Goal: Browse casually: Explore the website without a specific task or goal

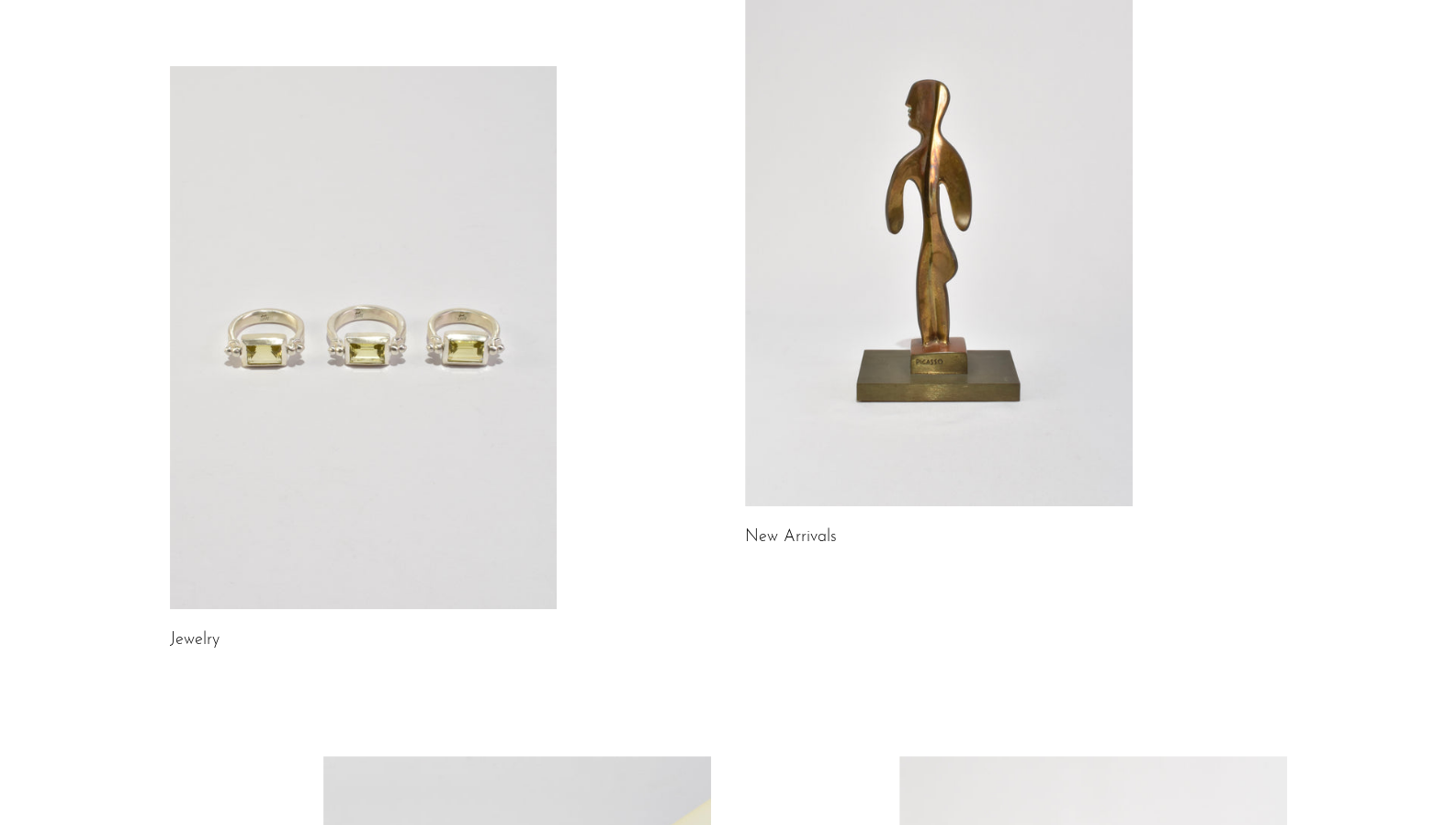
scroll to position [184, 0]
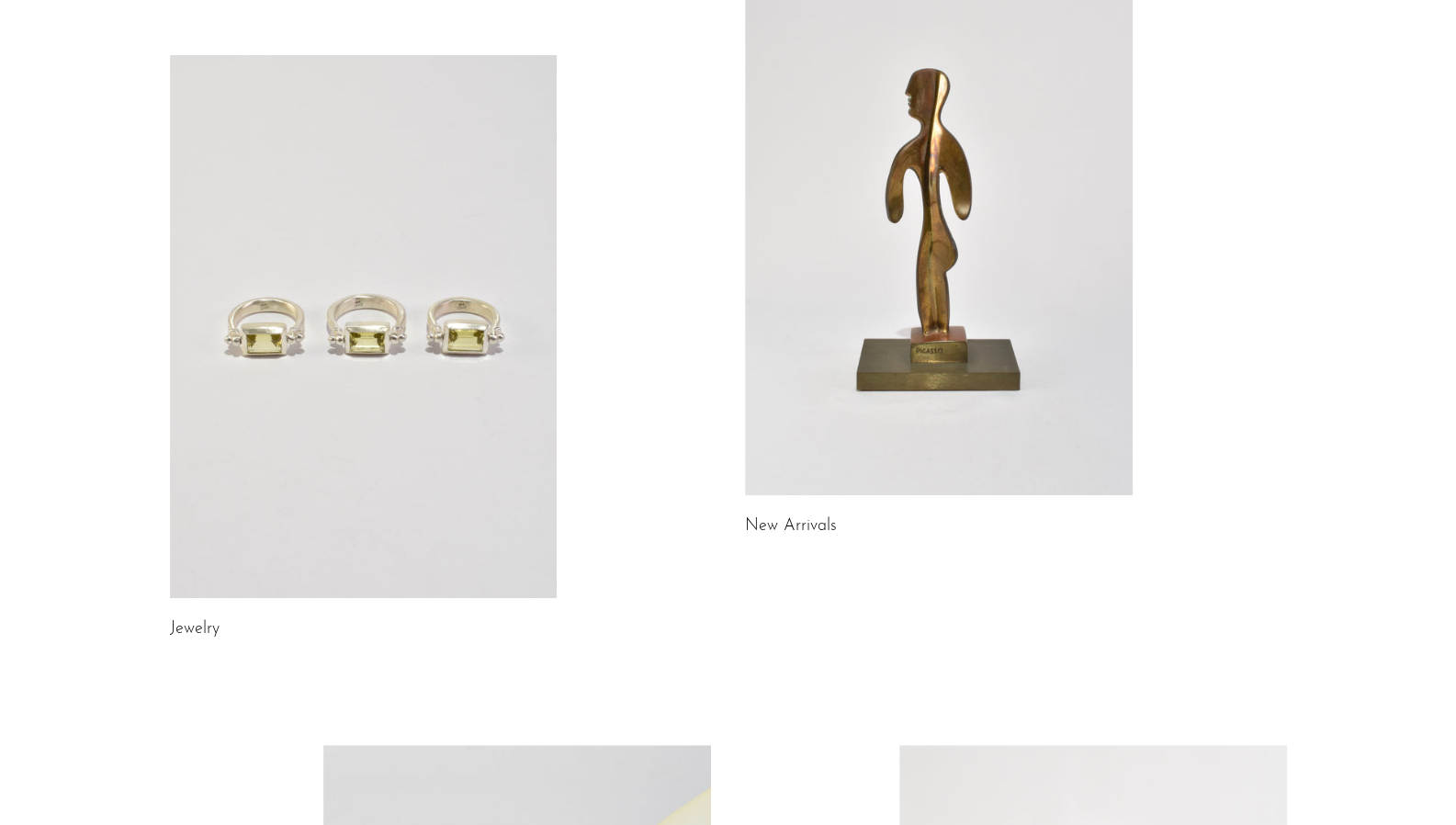
click at [354, 328] on link at bounding box center [364, 327] width 388 height 543
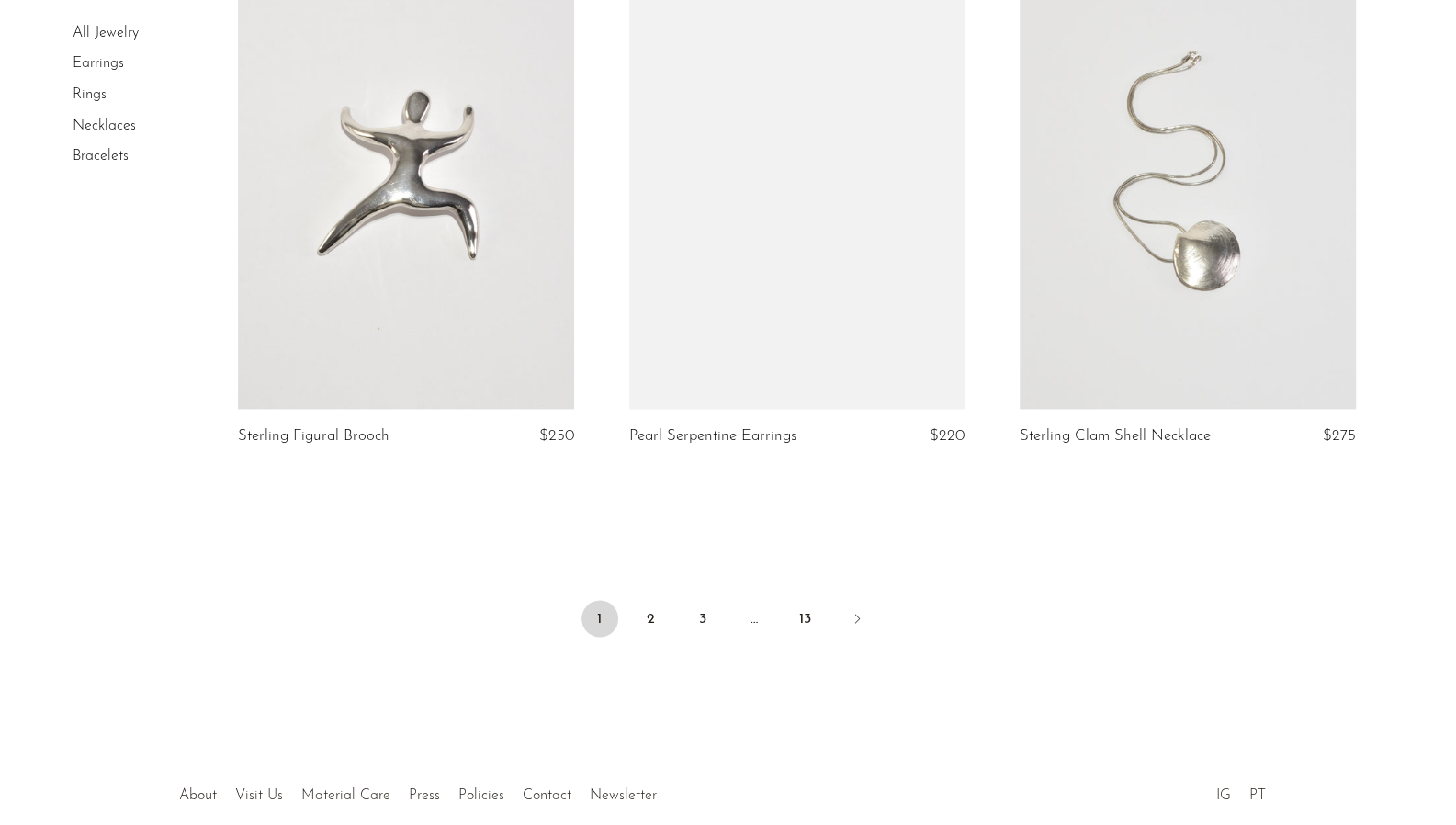
scroll to position [6404, 0]
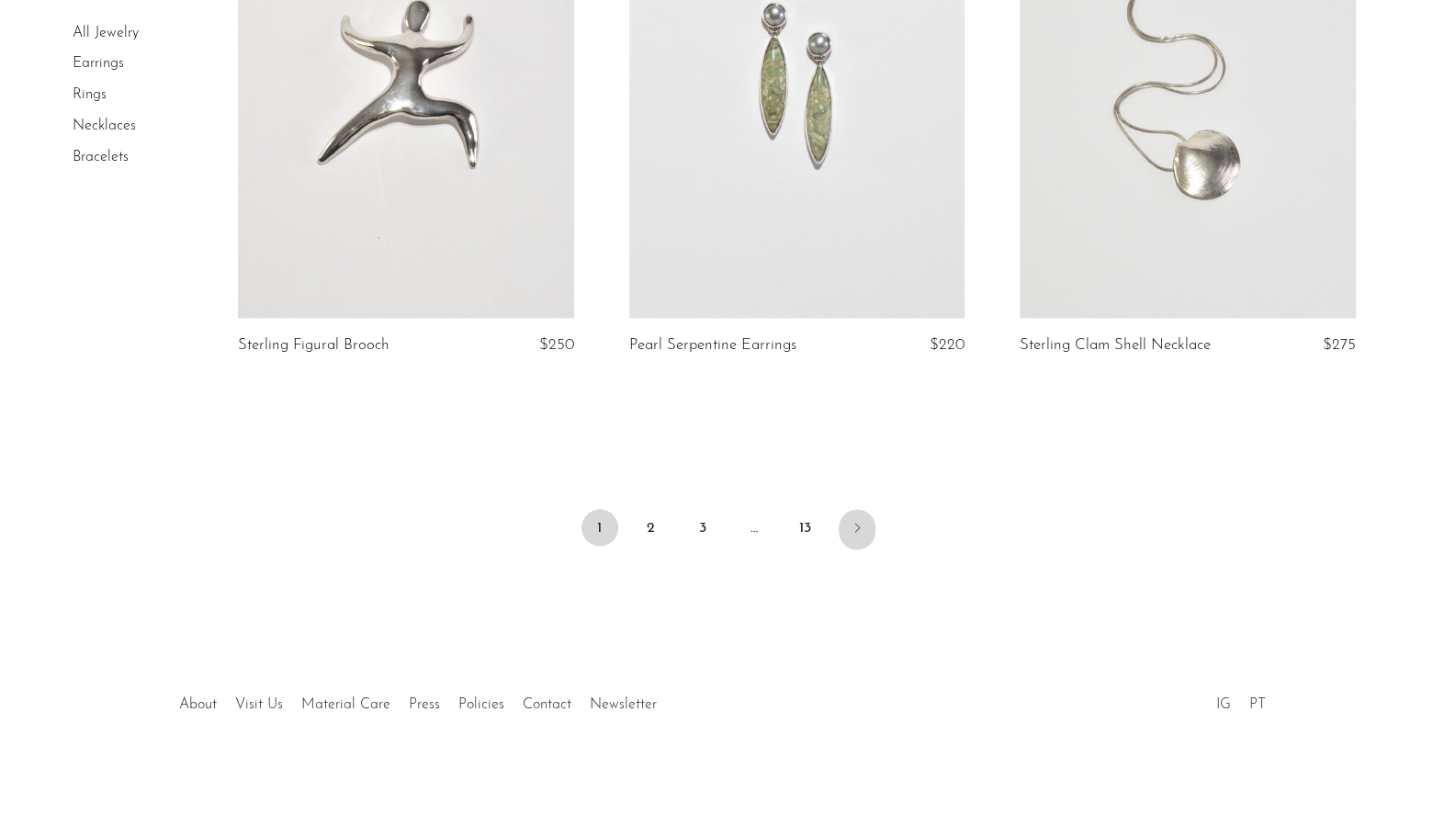
click at [856, 525] on icon "Next" at bounding box center [856, 527] width 15 height 15
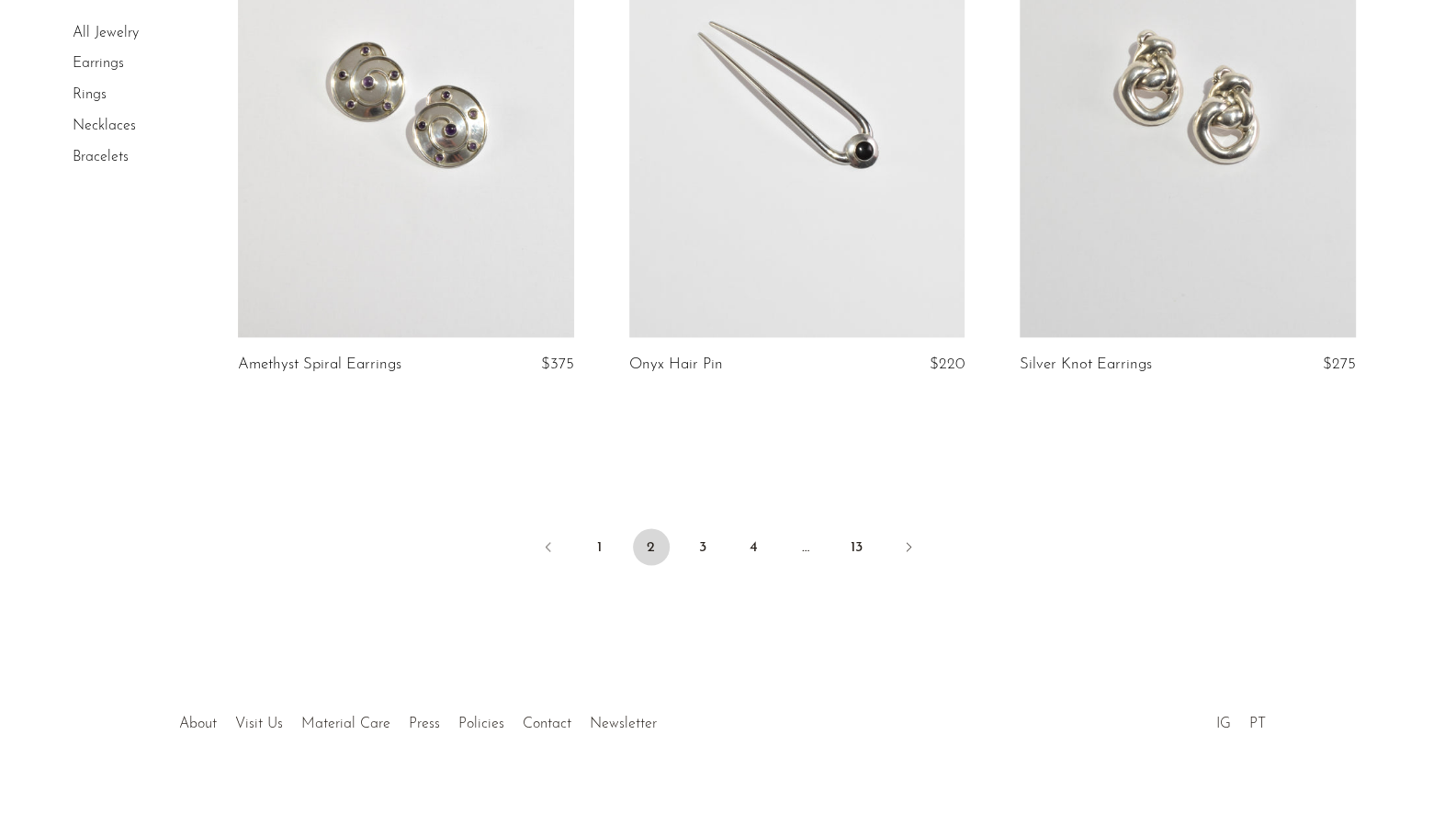
scroll to position [6438, 0]
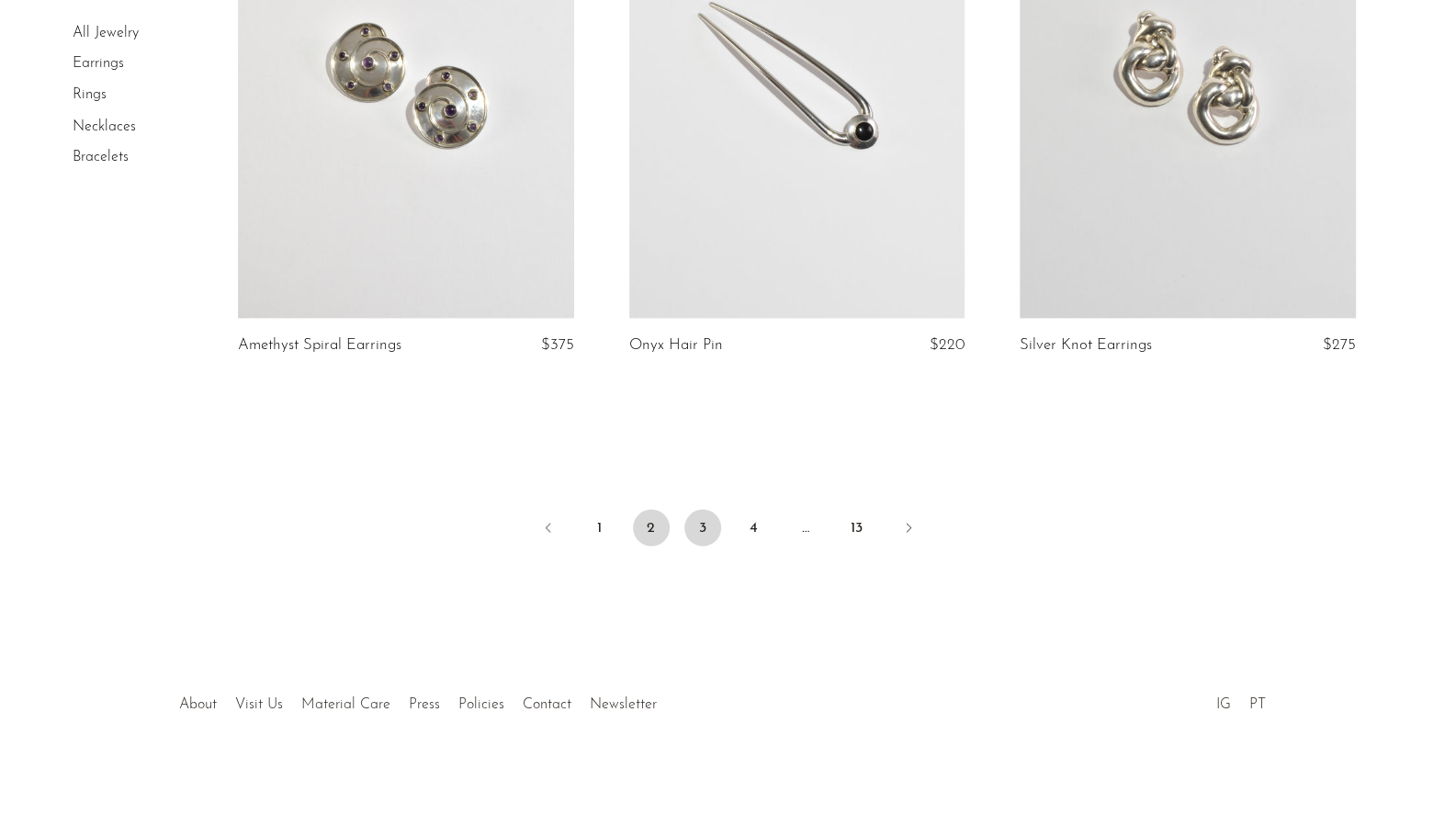
click at [715, 522] on link "3" at bounding box center [702, 527] width 37 height 37
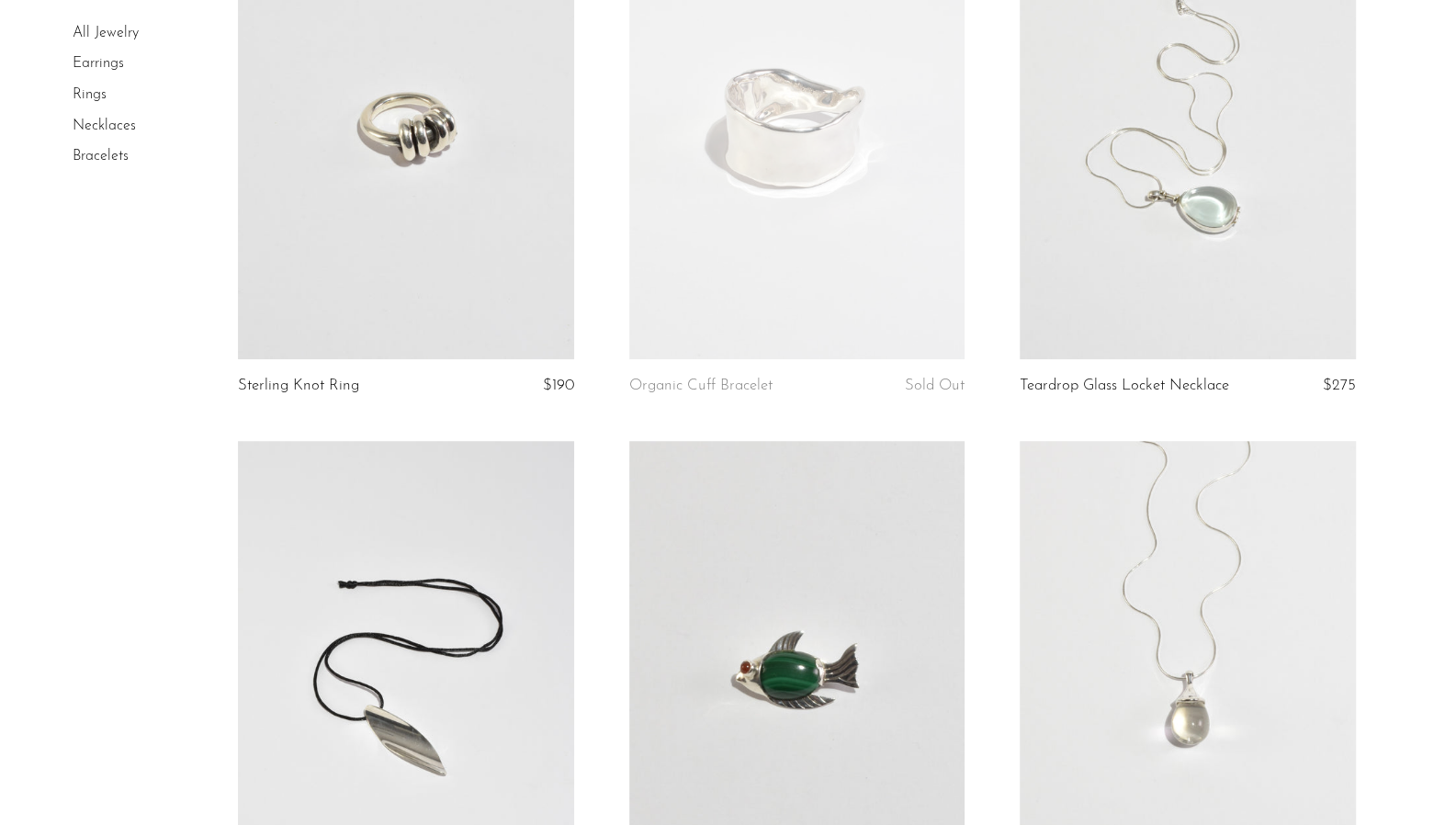
scroll to position [275, 0]
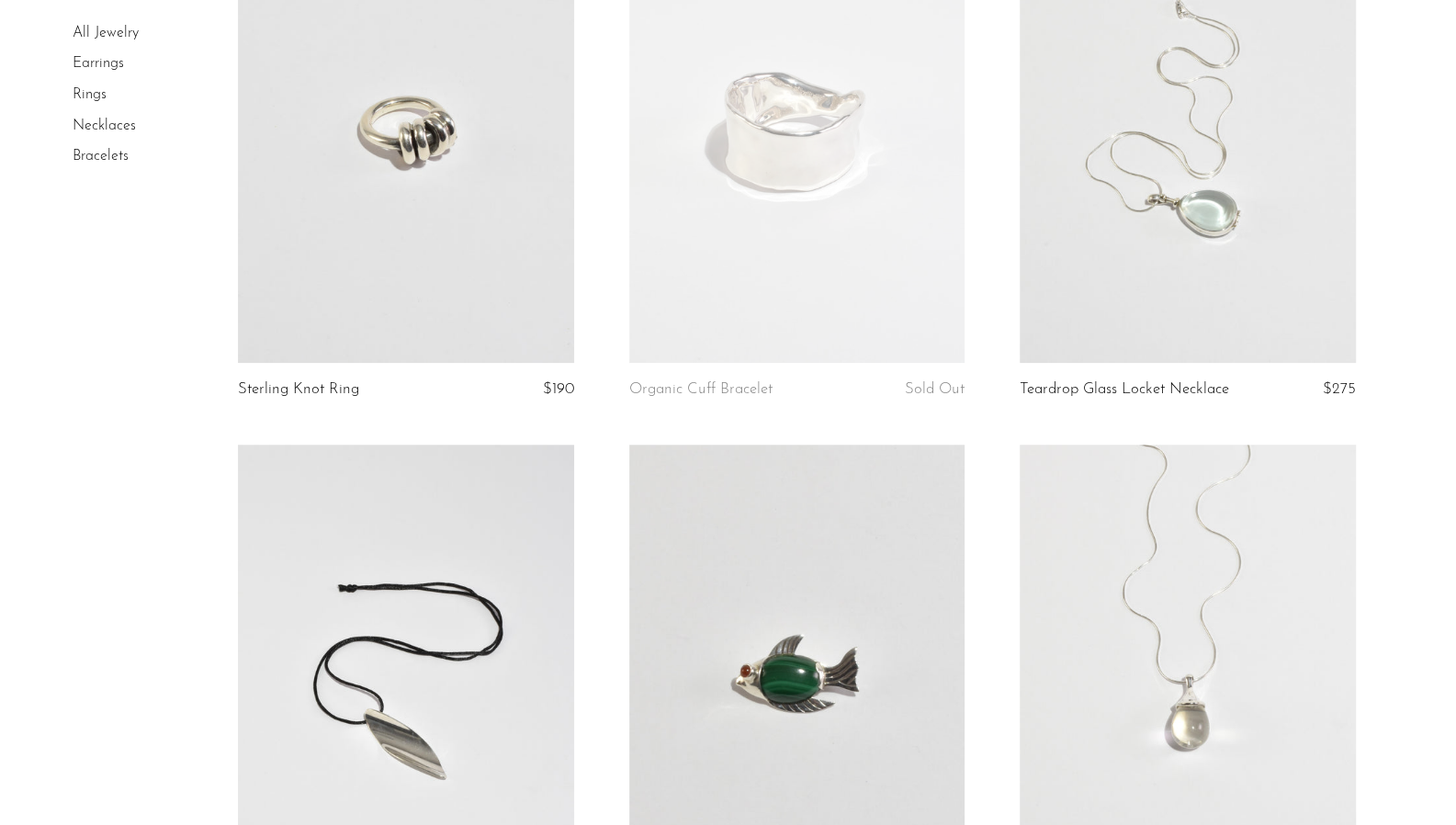
click at [385, 205] on link at bounding box center [405, 128] width 336 height 470
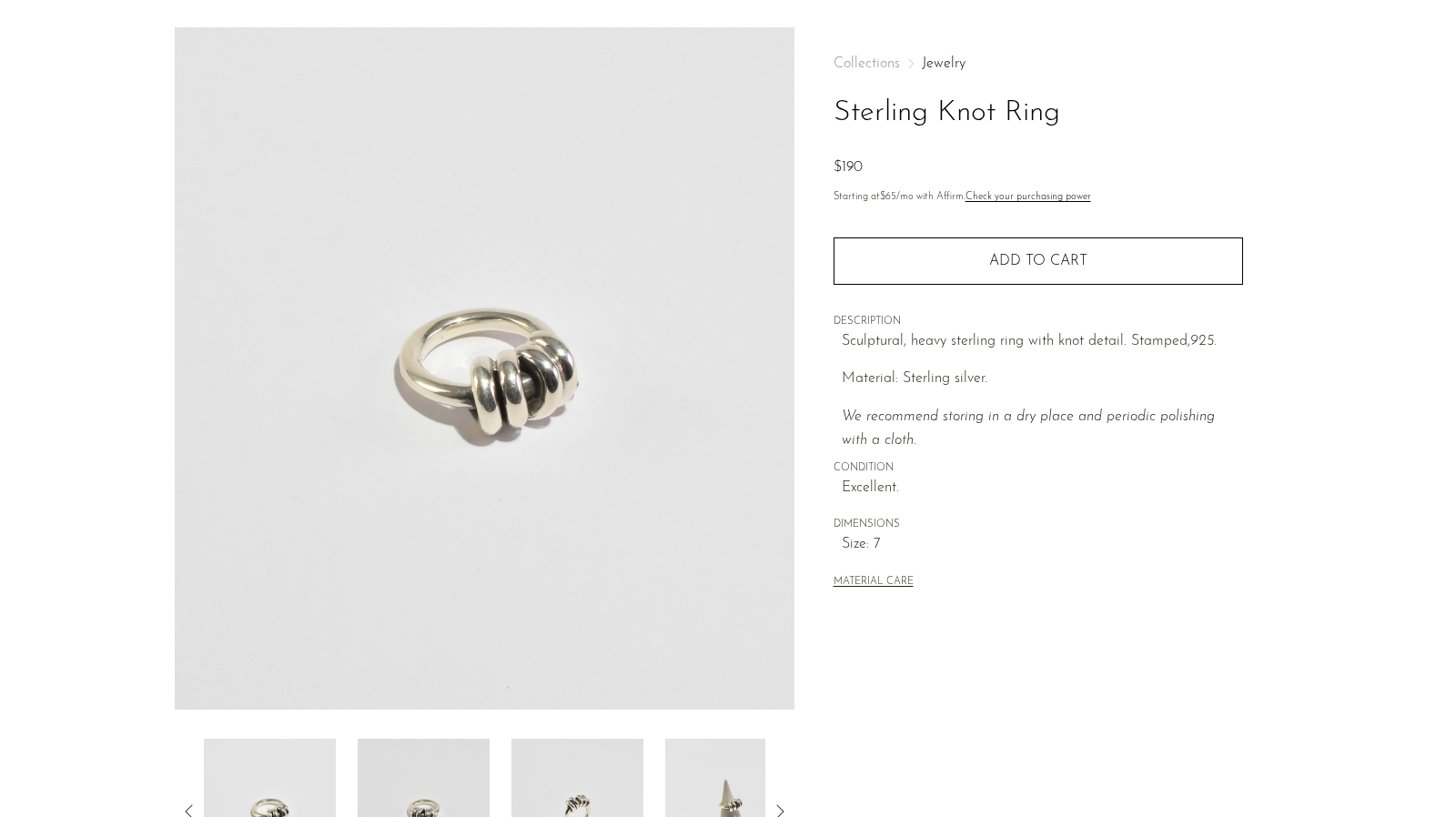
scroll to position [273, 0]
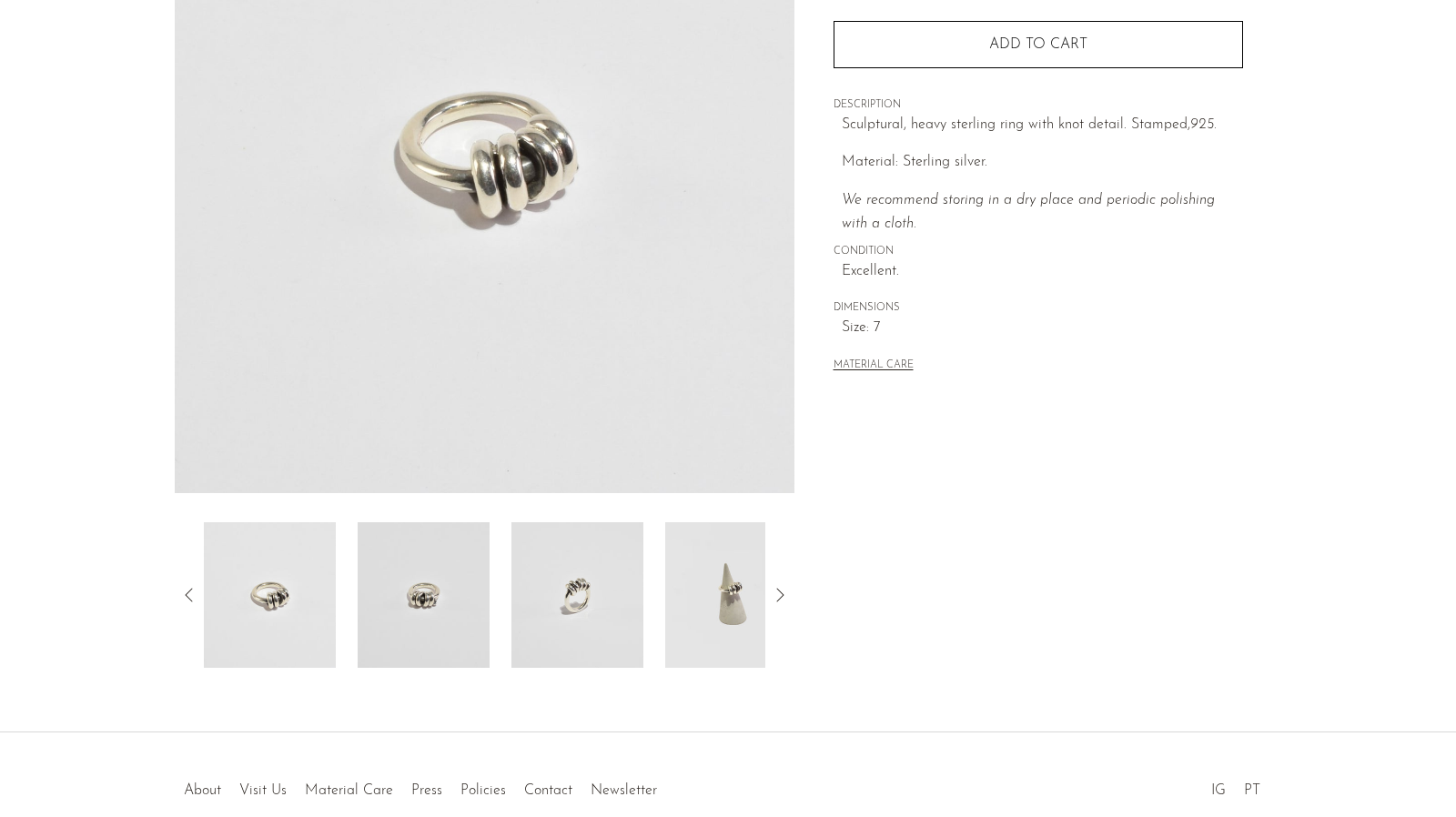
click at [451, 608] on img at bounding box center [424, 595] width 132 height 145
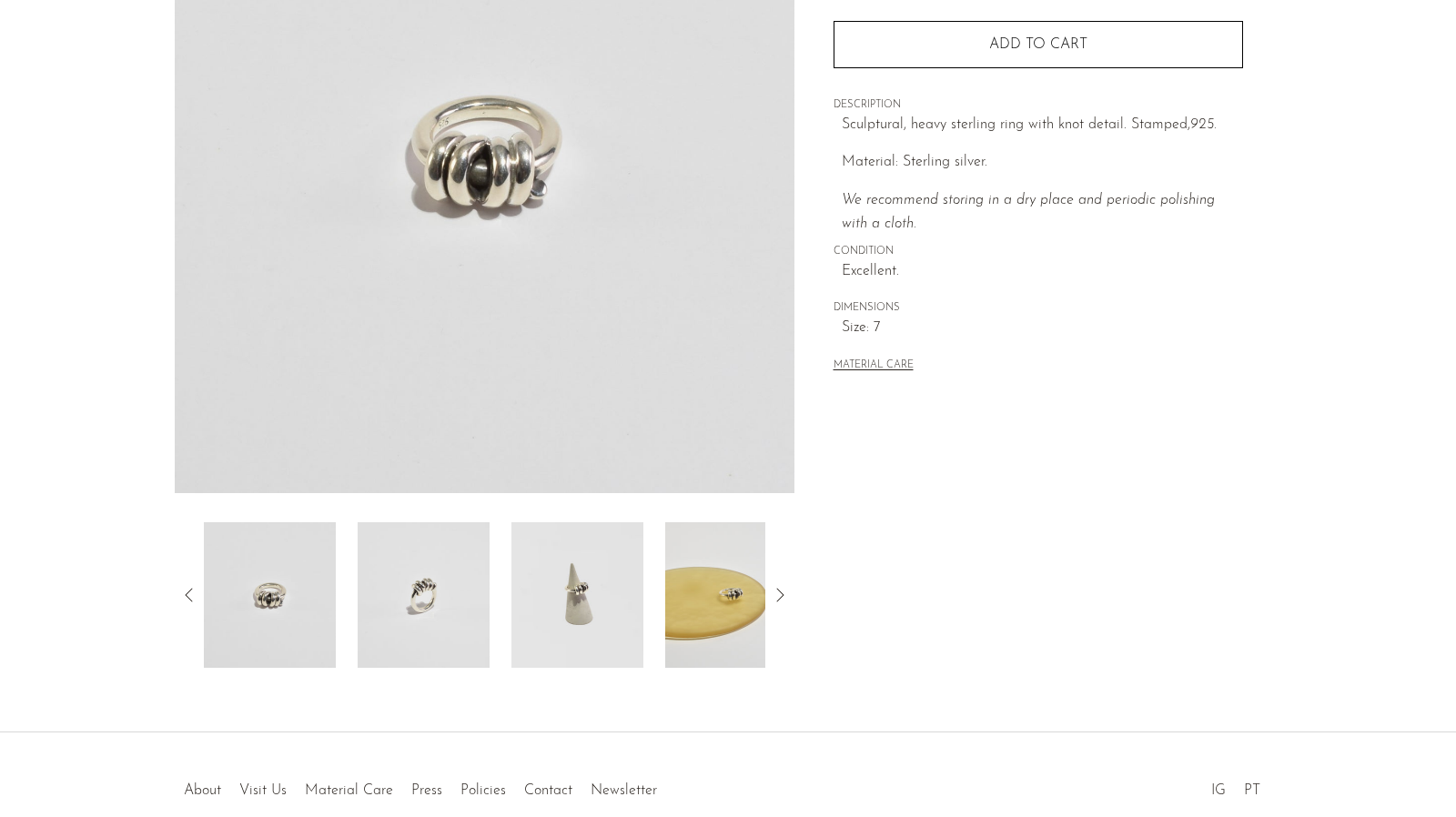
click at [464, 598] on img at bounding box center [424, 595] width 132 height 145
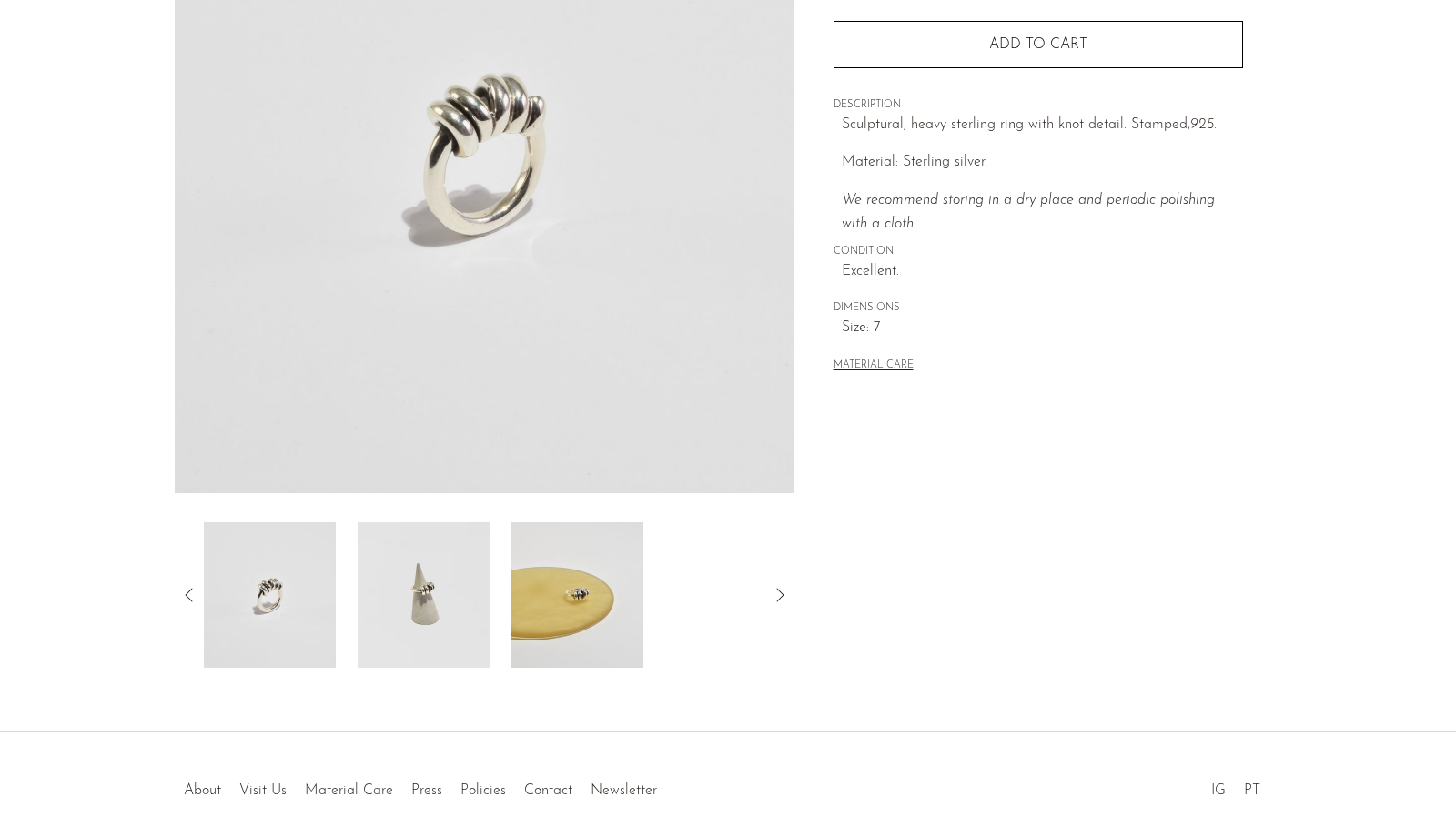
click at [464, 598] on img at bounding box center [424, 595] width 132 height 145
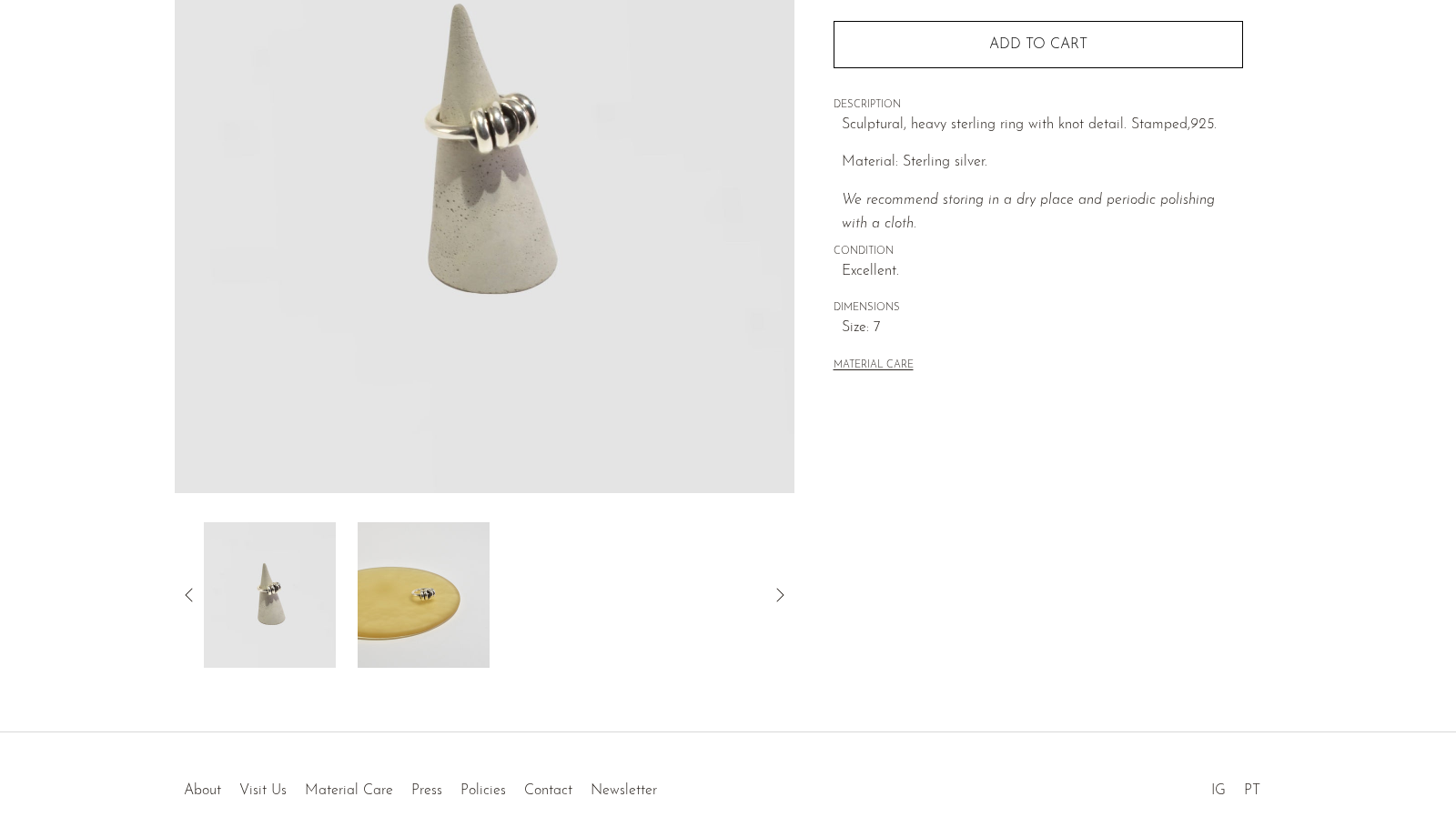
click at [448, 598] on img at bounding box center [424, 595] width 132 height 145
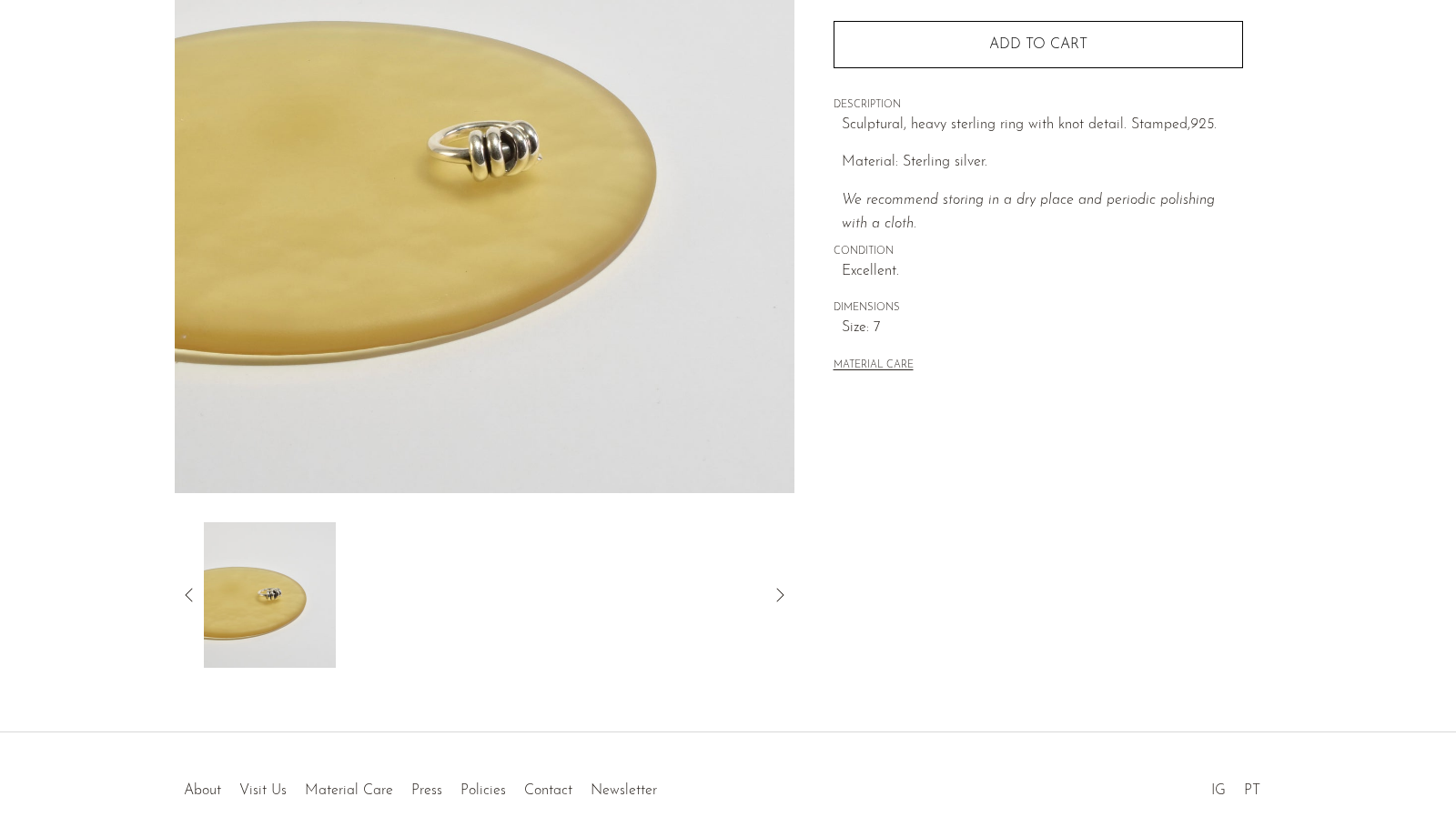
scroll to position [0, 0]
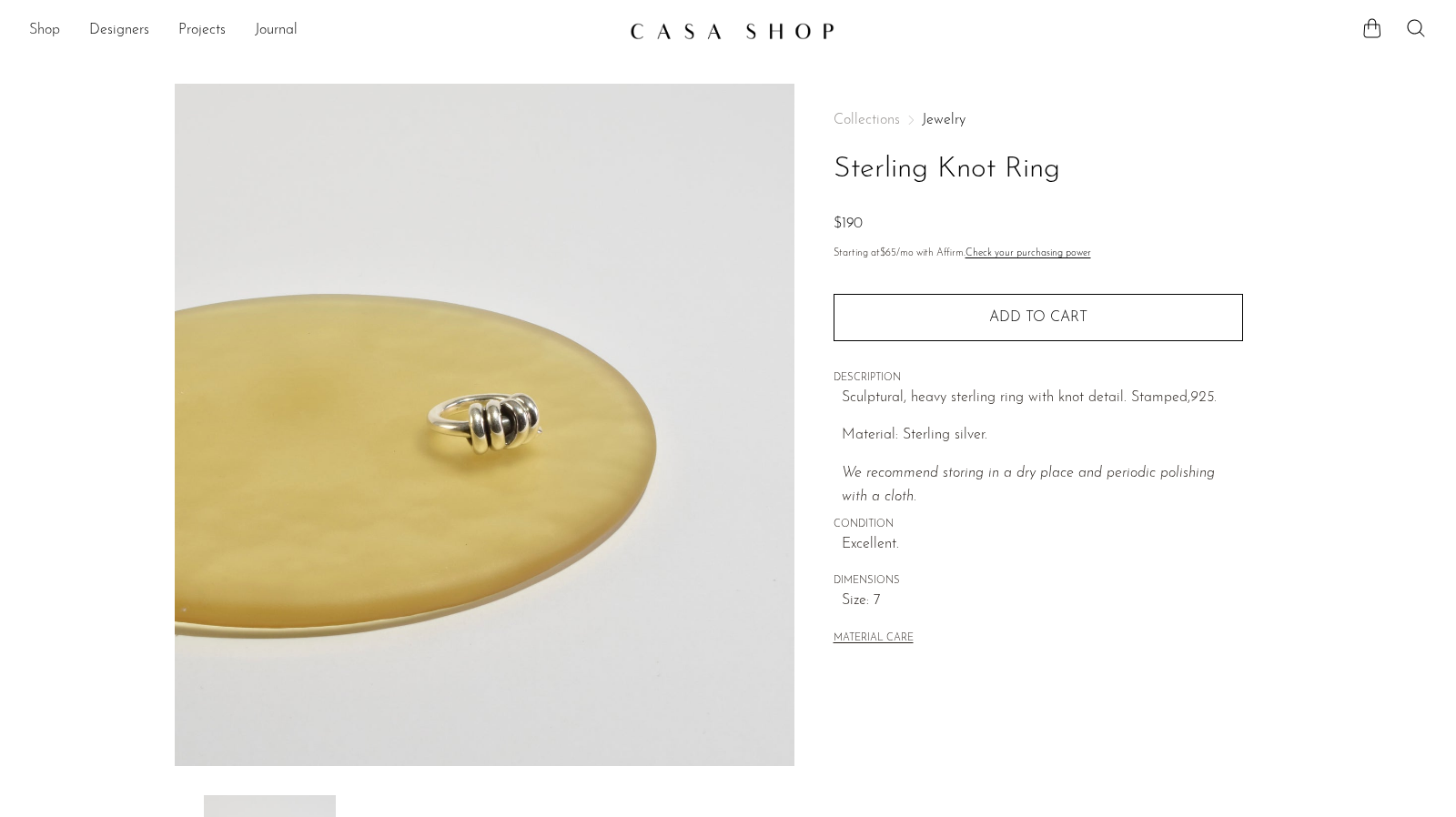
click at [40, 28] on link "Shop" at bounding box center [45, 30] width 31 height 24
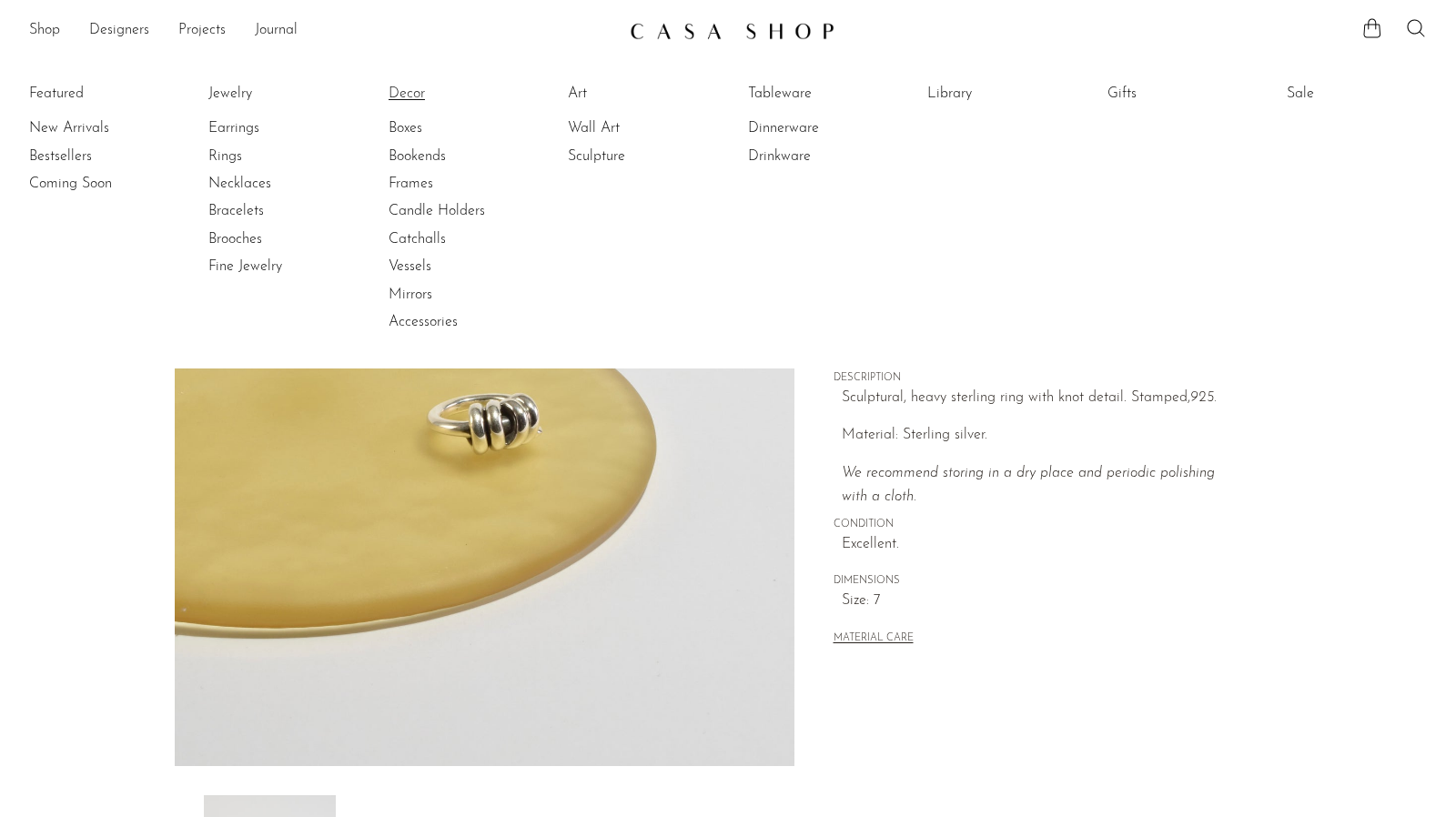
click at [403, 88] on link "Decor" at bounding box center [456, 93] width 136 height 20
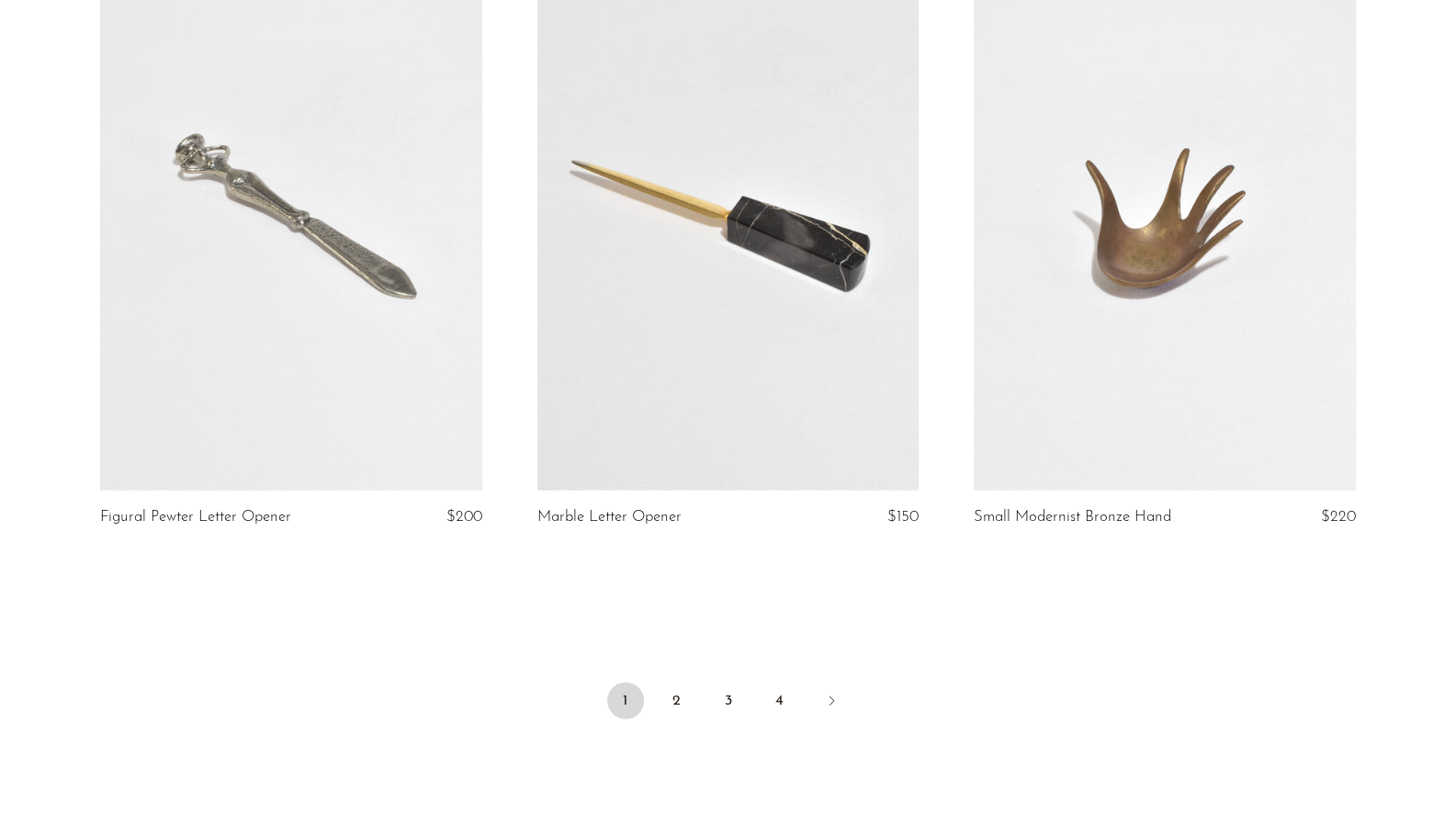
scroll to position [7075, 0]
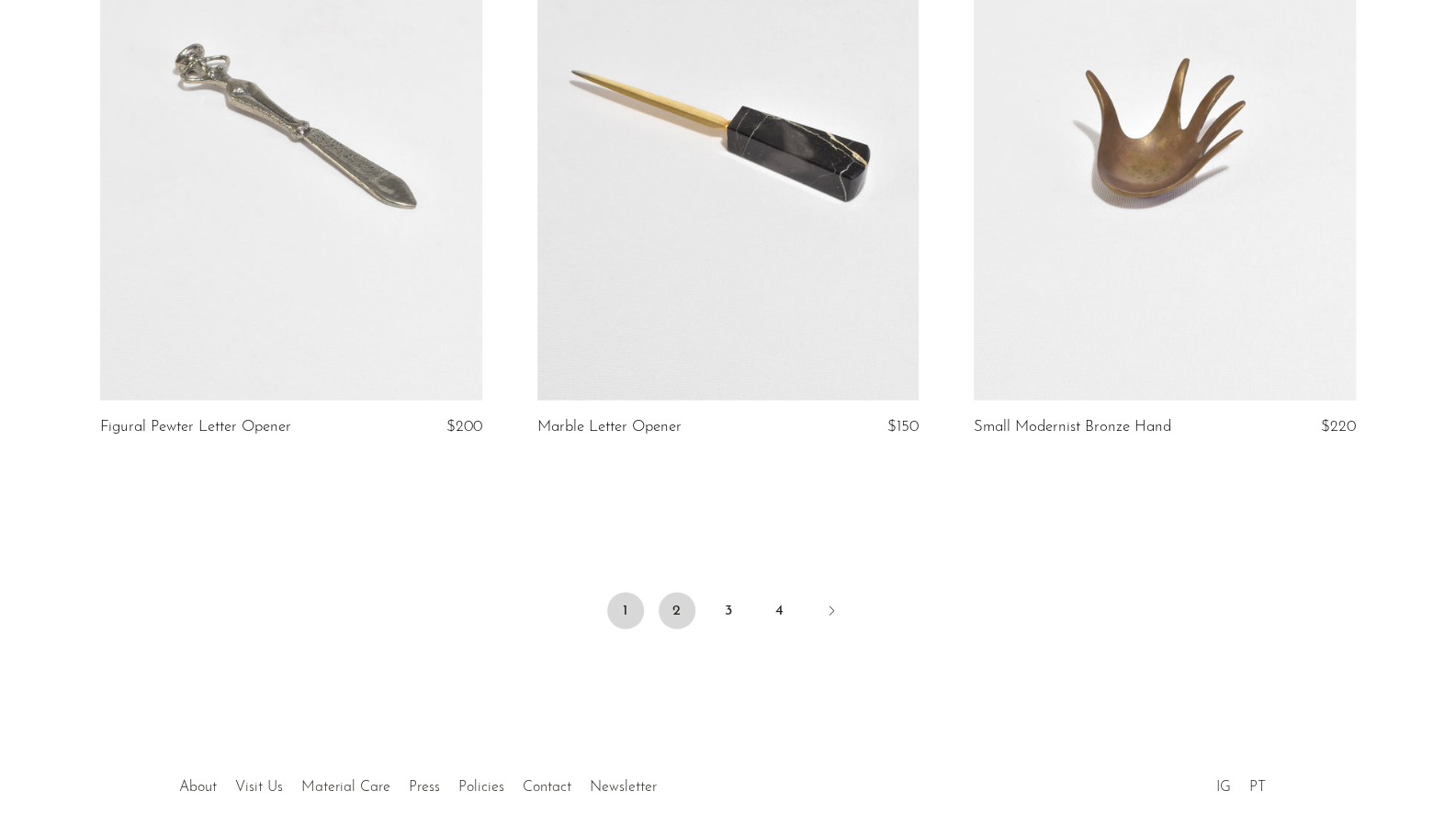
click at [674, 604] on link "2" at bounding box center [676, 610] width 37 height 37
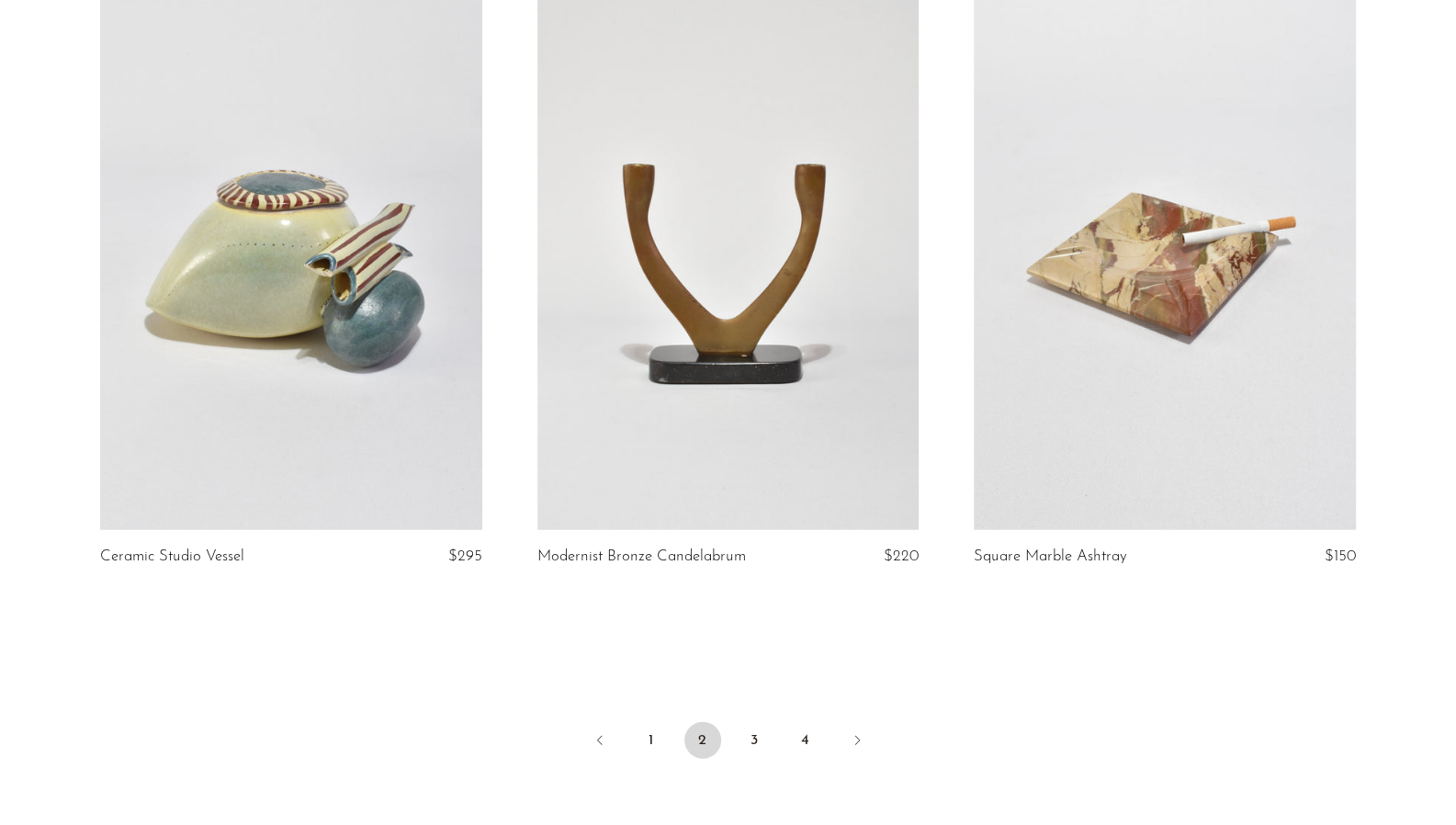
scroll to position [6983, 0]
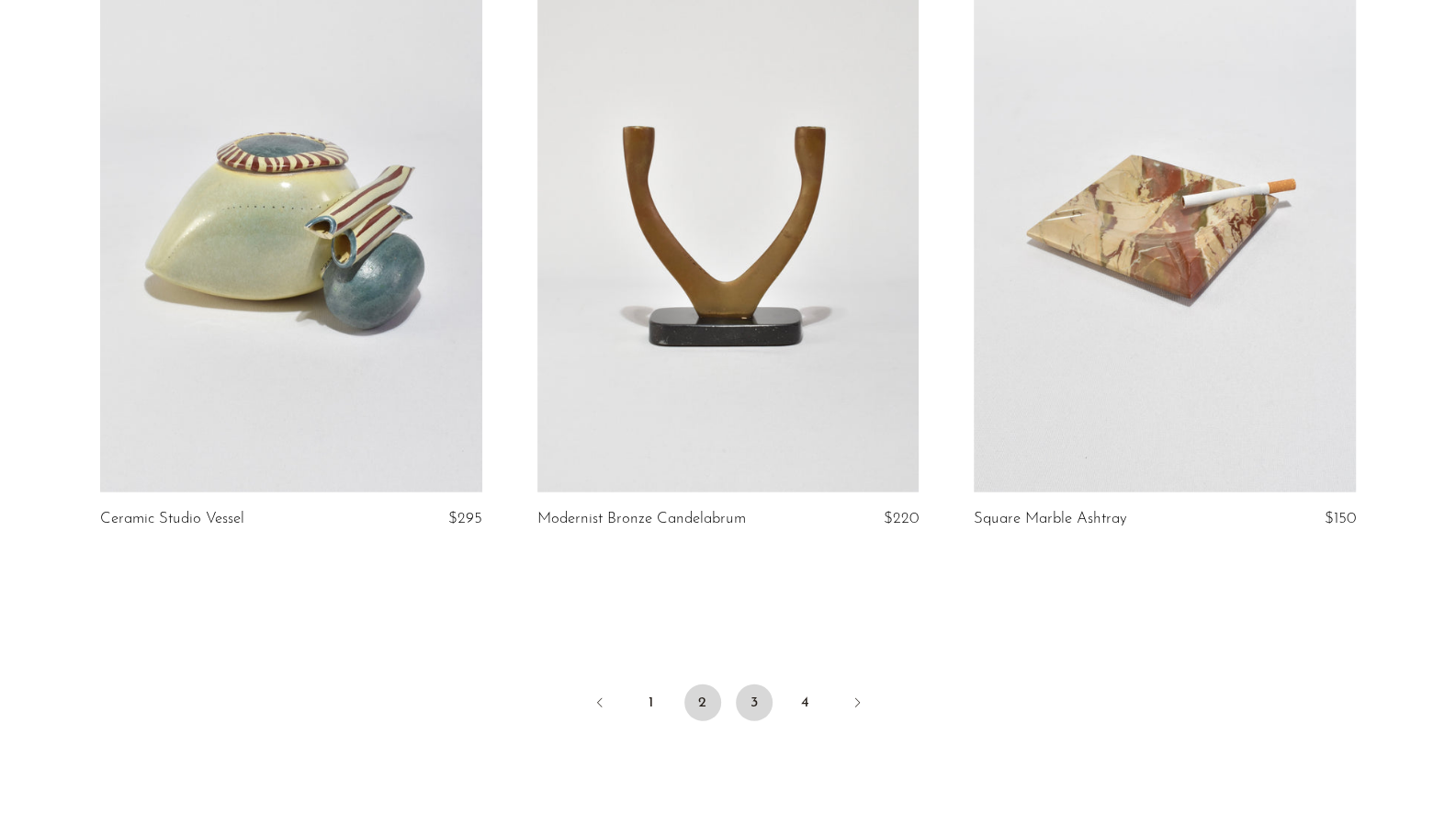
click at [747, 695] on link "3" at bounding box center [753, 702] width 37 height 37
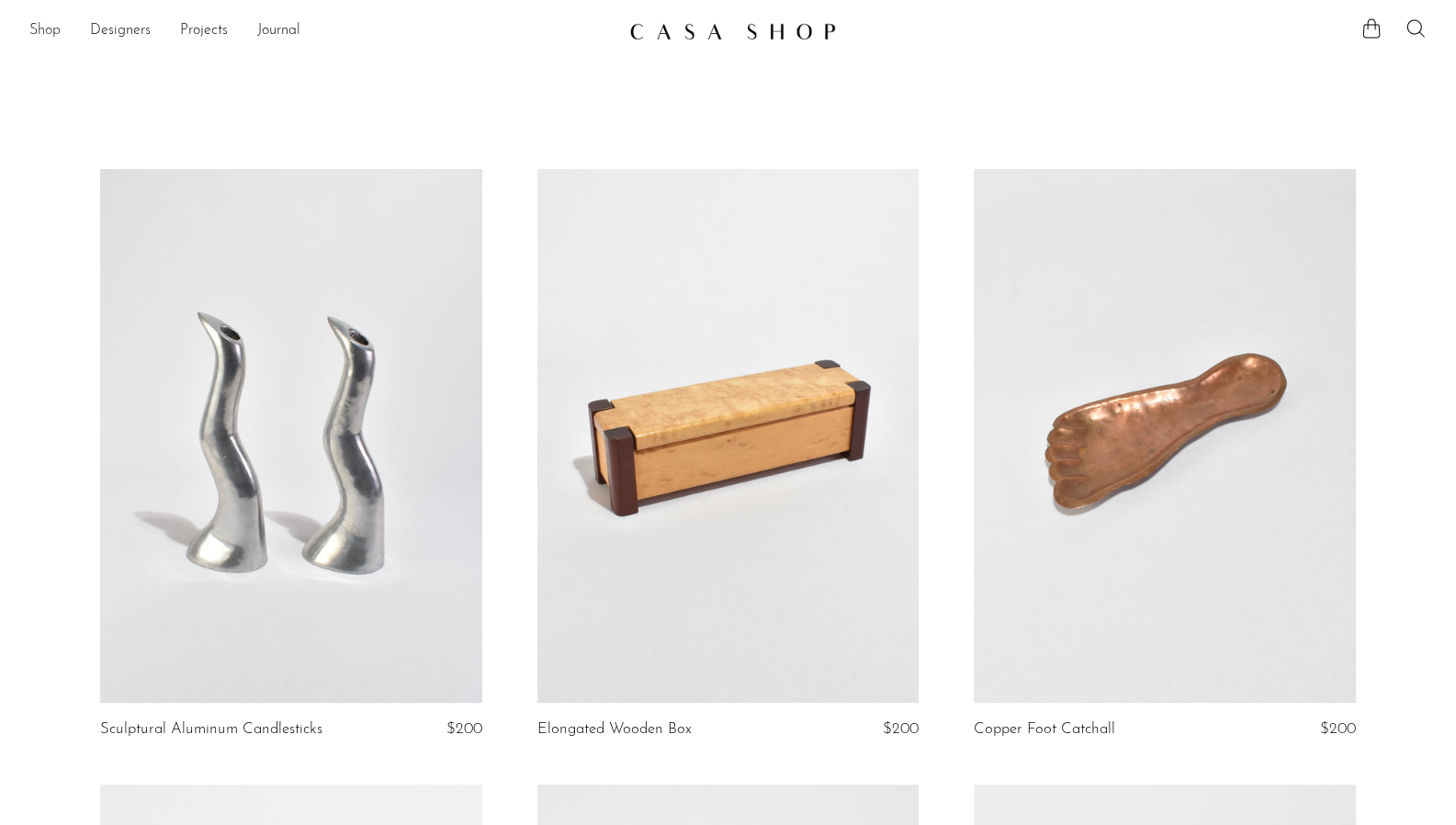
click at [36, 27] on link "Shop" at bounding box center [46, 31] width 32 height 24
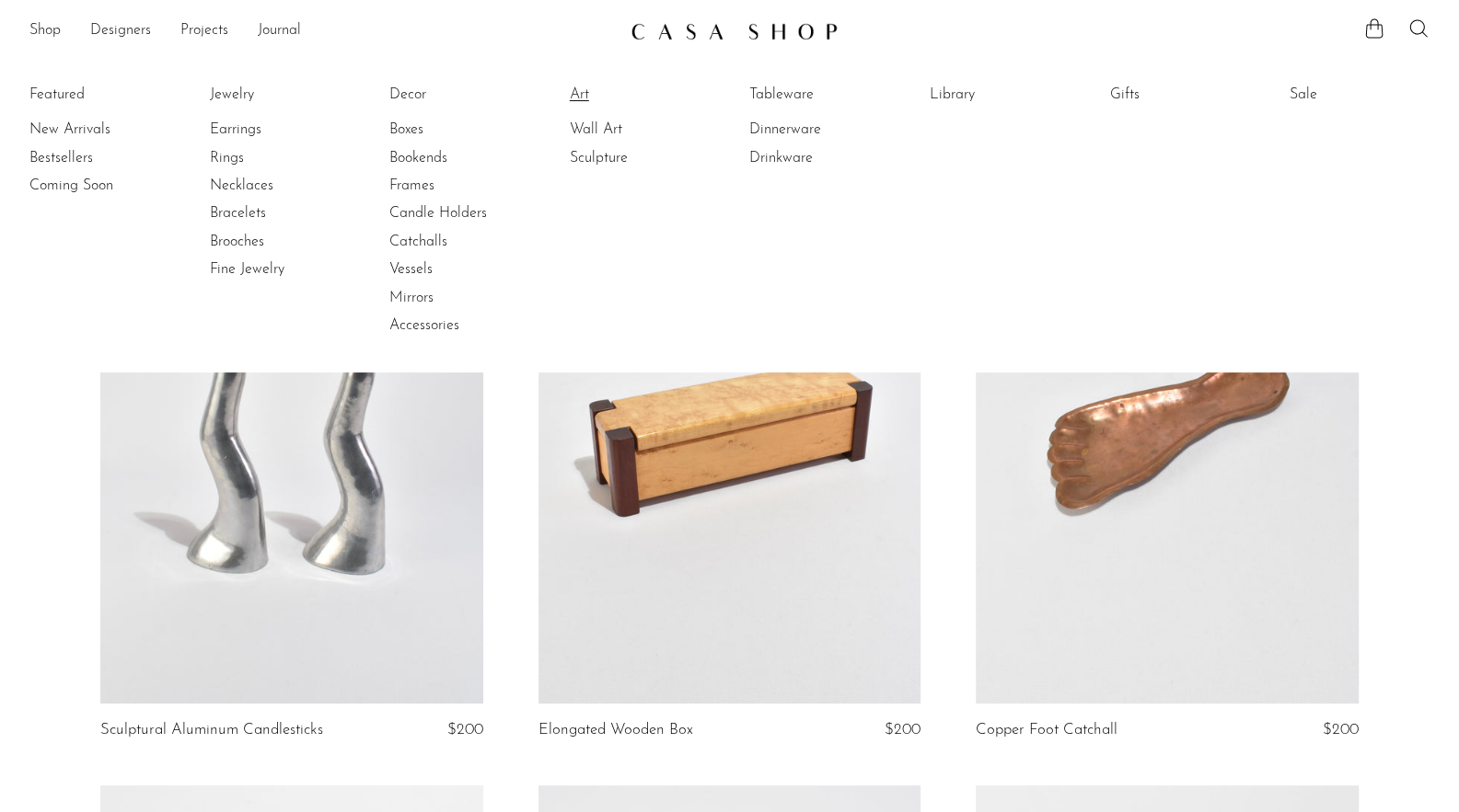
click at [587, 93] on link "Art" at bounding box center [638, 94] width 138 height 20
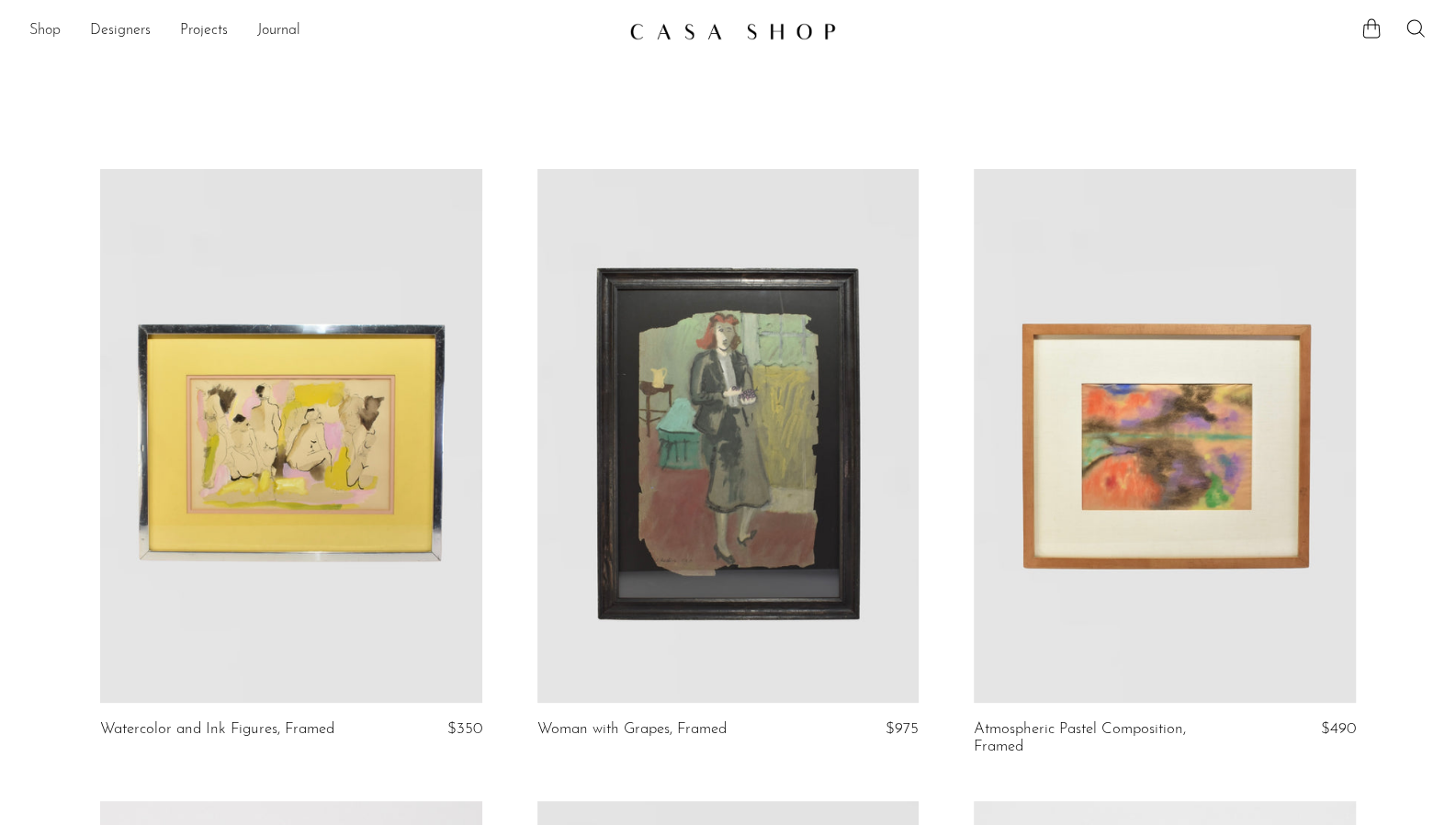
click at [55, 35] on link "Shop" at bounding box center [46, 31] width 32 height 24
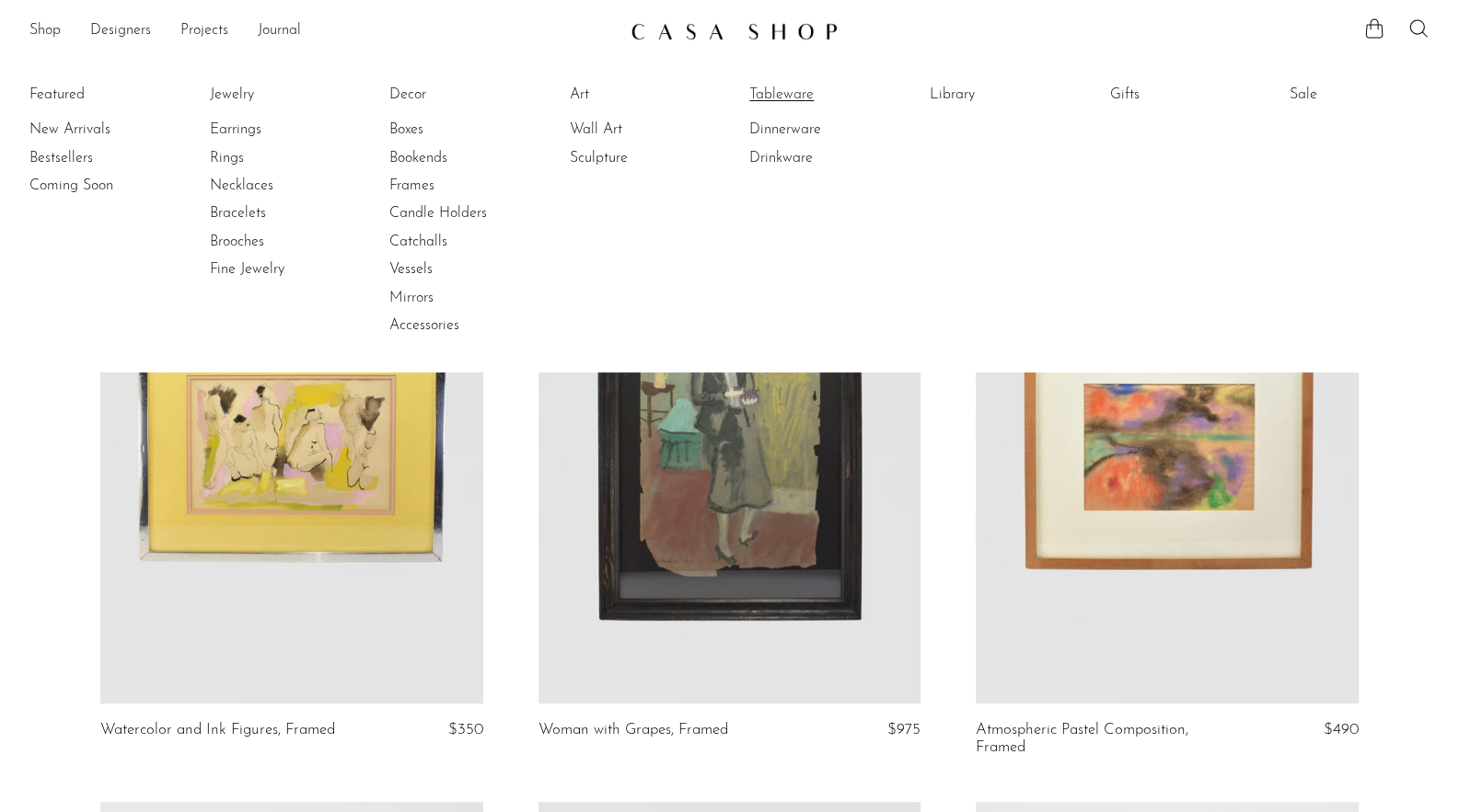
click at [770, 94] on link "Tableware" at bounding box center [817, 94] width 138 height 20
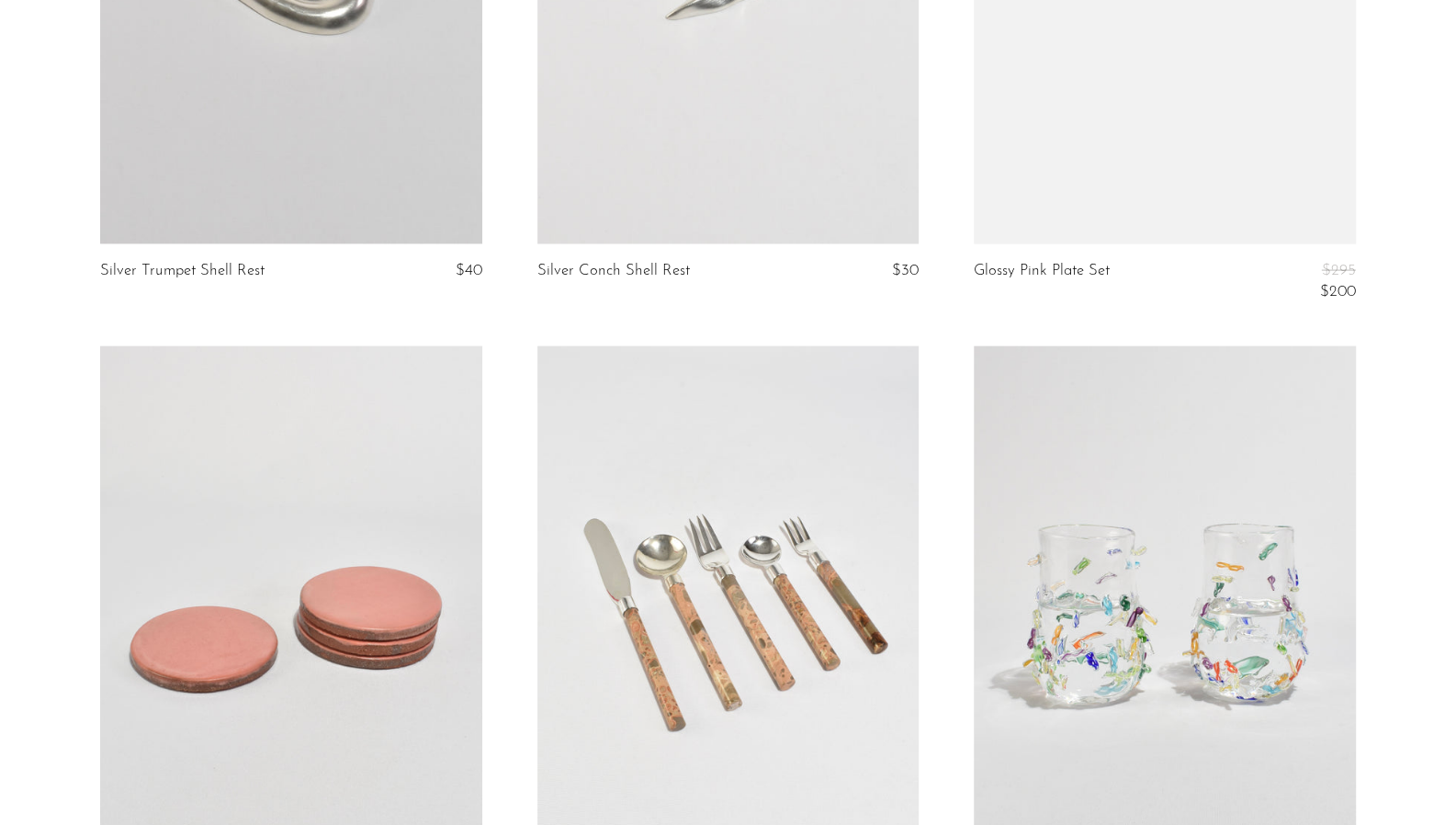
scroll to position [7075, 0]
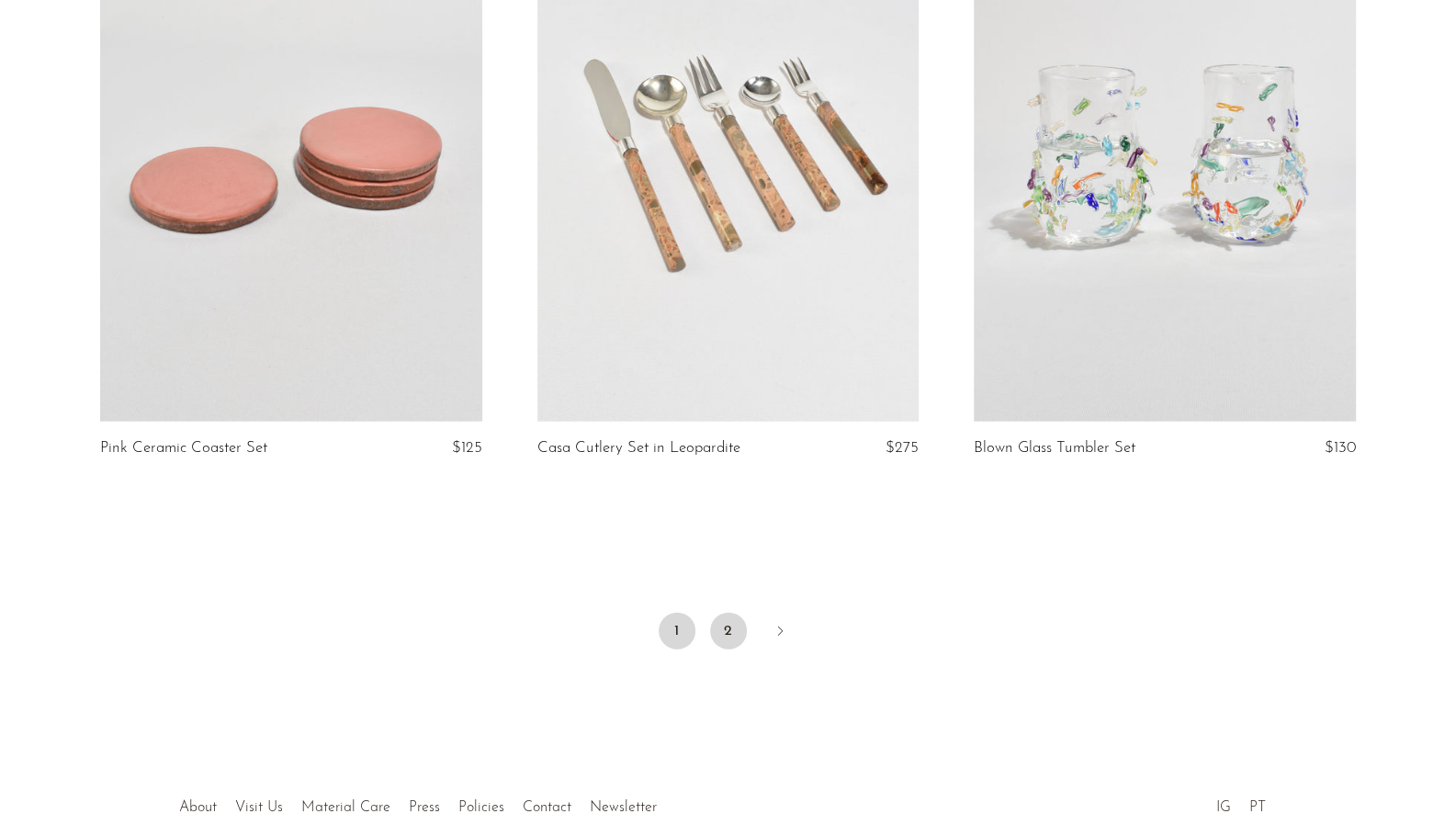
click at [736, 633] on link "2" at bounding box center [728, 631] width 37 height 37
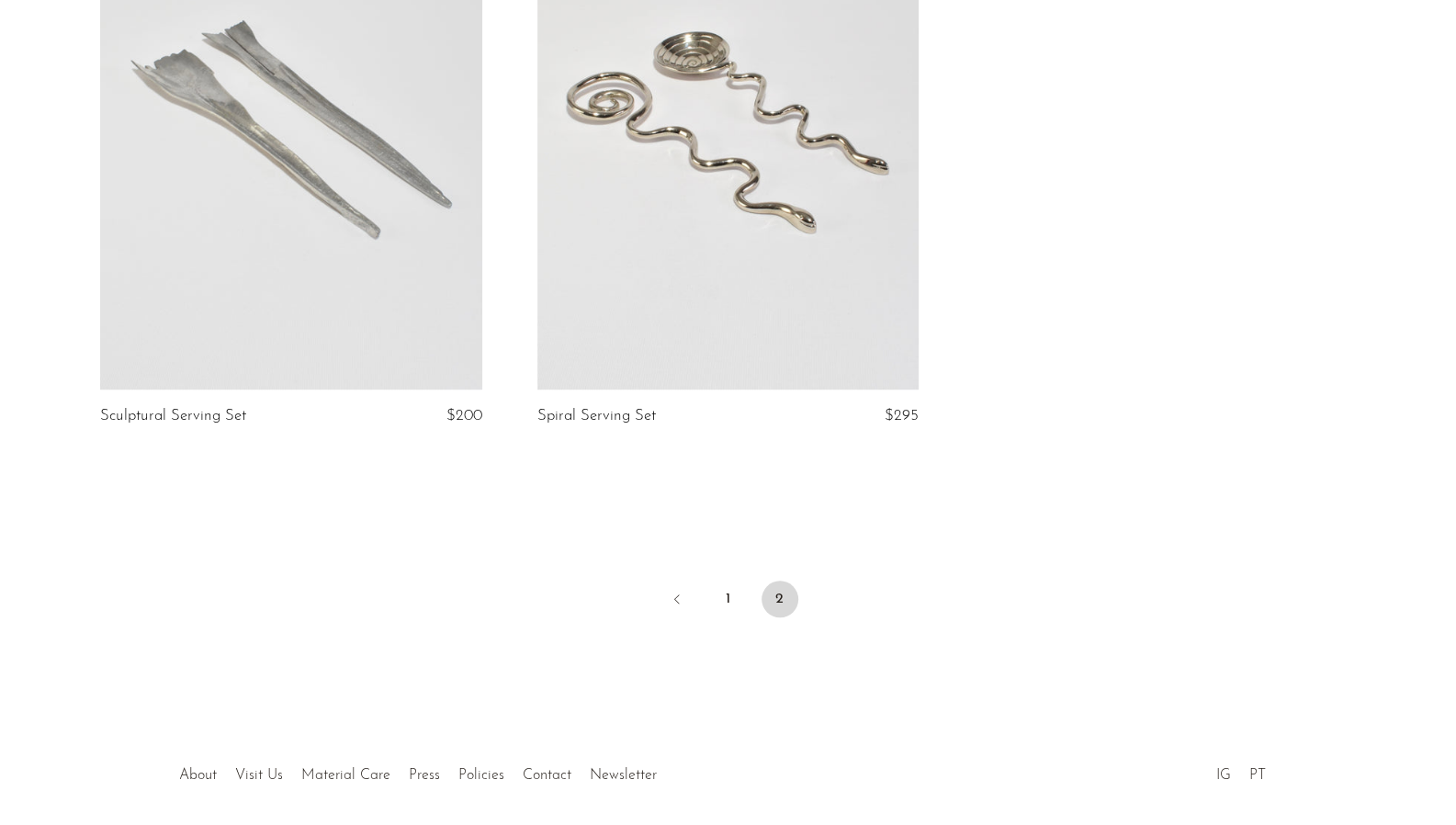
scroll to position [1024, 0]
